Goal: Find specific page/section: Find specific page/section

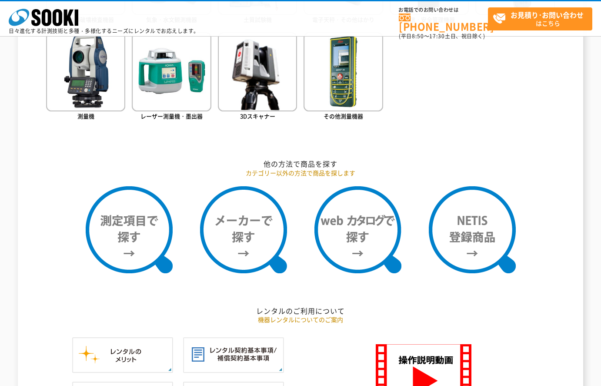
scroll to position [566, 0]
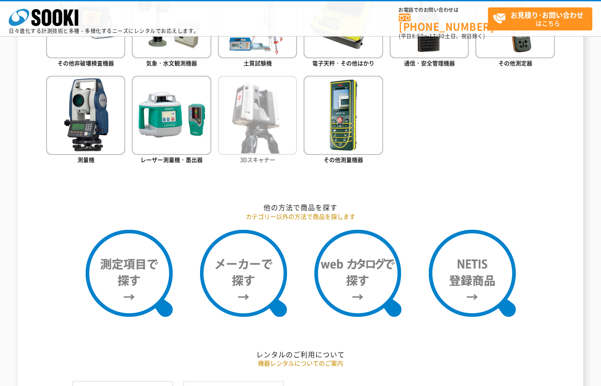
click at [281, 152] on img at bounding box center [257, 115] width 79 height 79
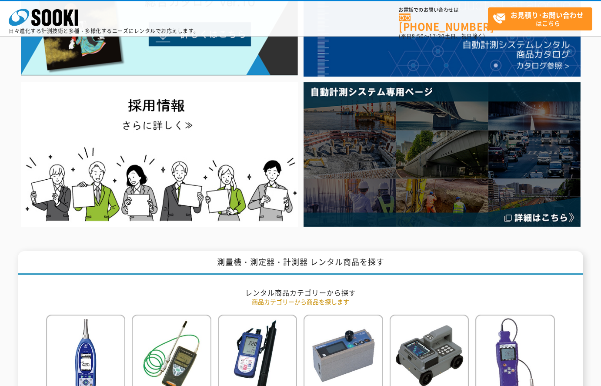
scroll to position [134, 0]
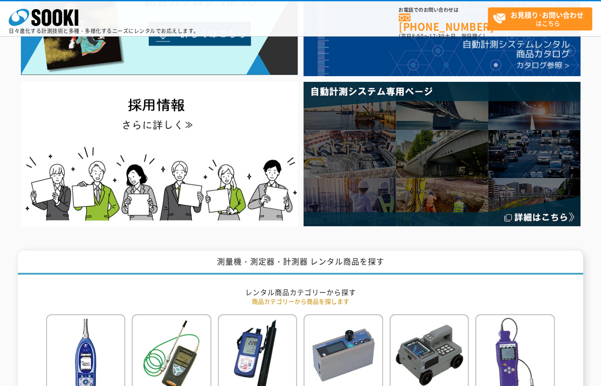
click at [411, 168] on img at bounding box center [442, 154] width 277 height 144
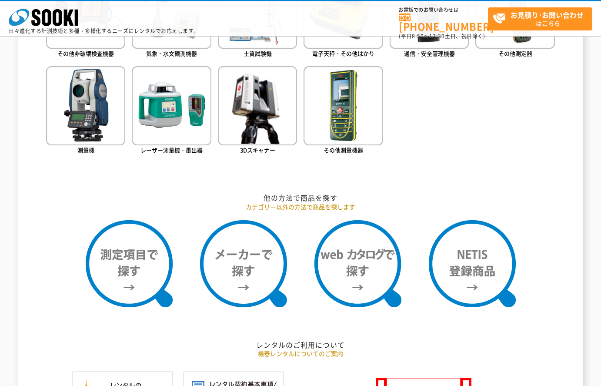
scroll to position [569, 0]
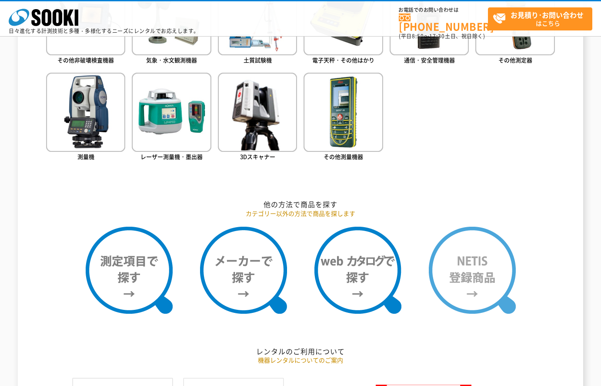
click at [477, 257] on img at bounding box center [472, 270] width 87 height 87
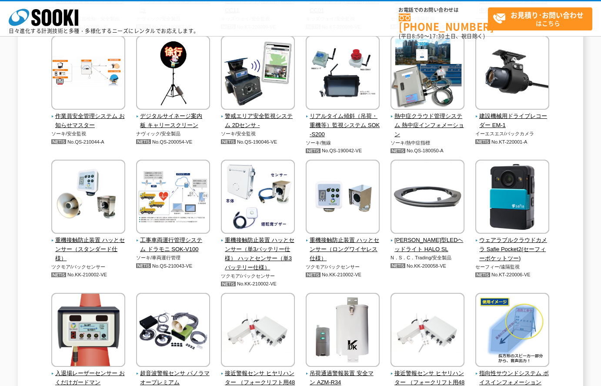
scroll to position [1871, 0]
